Goal: Information Seeking & Learning: Understand process/instructions

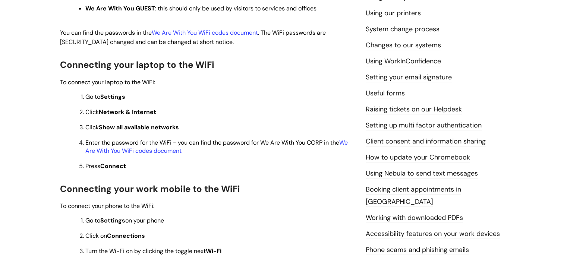
scroll to position [264, 0]
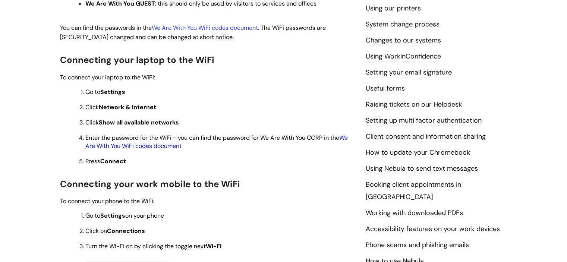
click at [126, 147] on link "We Are With You WiFi codes document" at bounding box center [216, 142] width 263 height 16
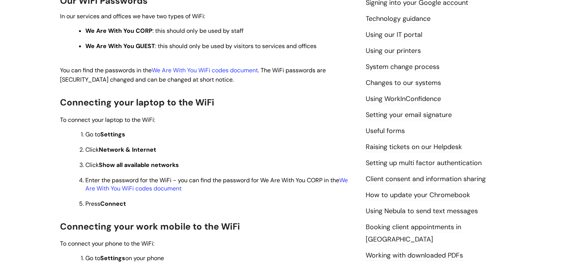
scroll to position [222, 0]
click at [157, 190] on link "We Are With You WiFi codes document" at bounding box center [216, 184] width 263 height 16
